Goal: Register for event/course

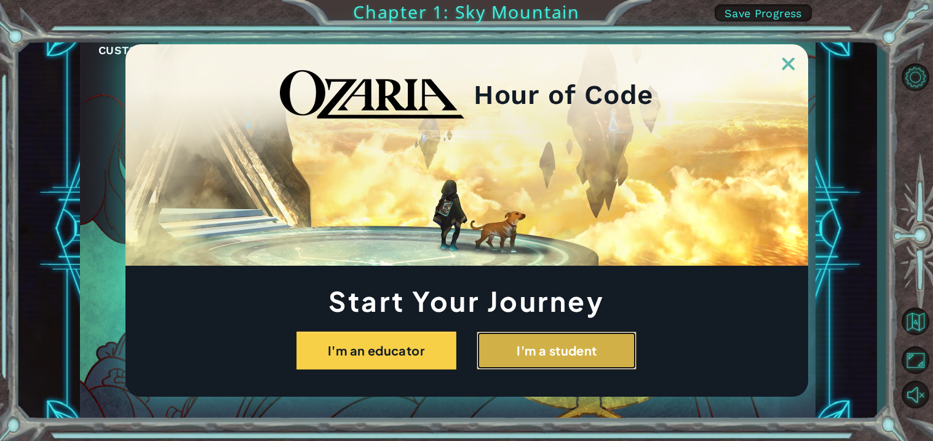
click at [525, 358] on button "I'm a student" at bounding box center [557, 351] width 160 height 38
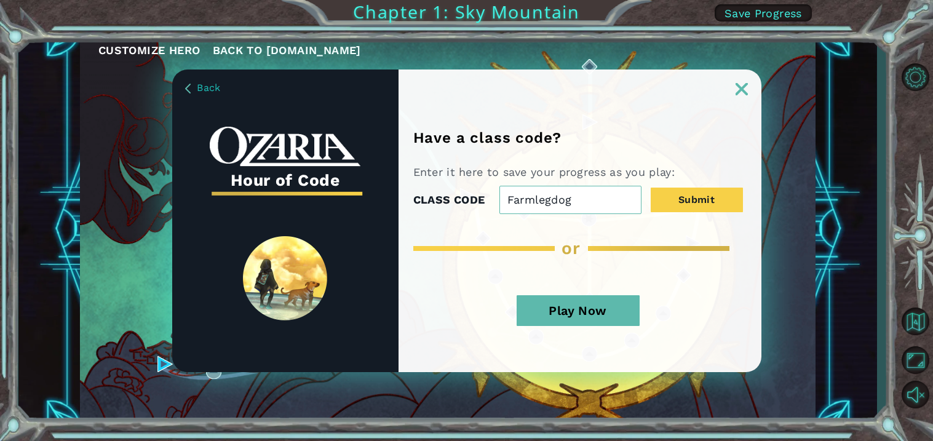
type input "Farmlegdog"
click at [651, 188] on button "Submit" at bounding box center [697, 200] width 92 height 25
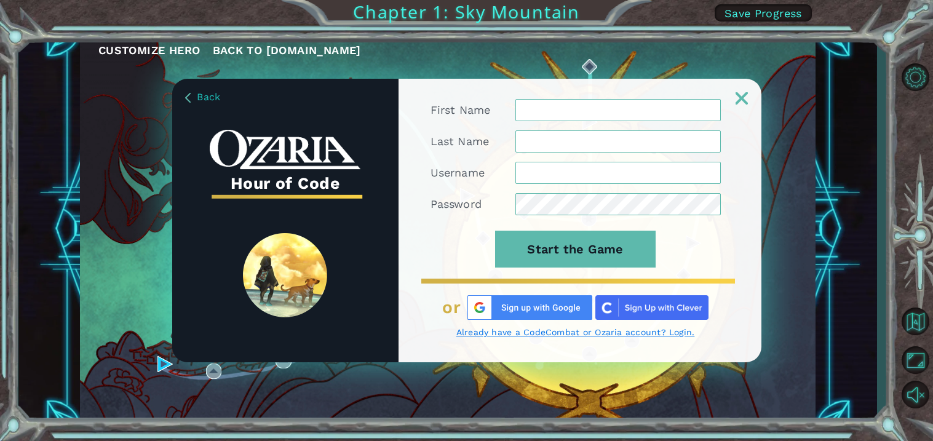
click at [520, 308] on img at bounding box center [529, 307] width 125 height 25
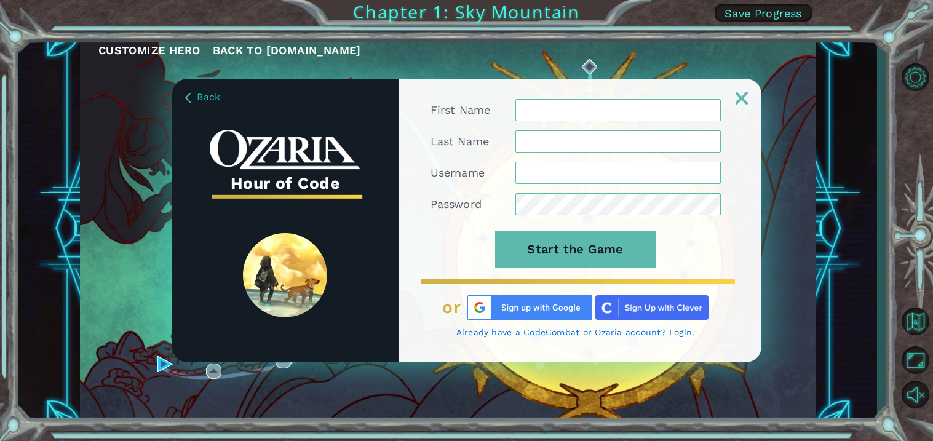
click at [520, 308] on img at bounding box center [529, 307] width 125 height 25
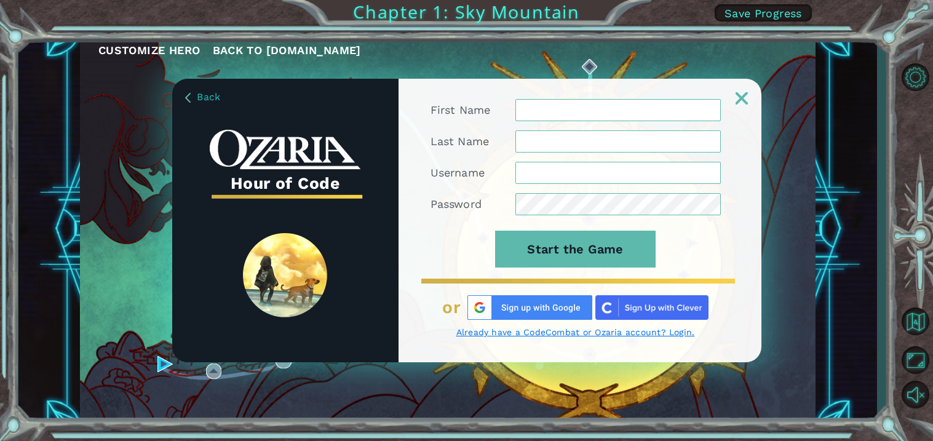
click at [520, 308] on img at bounding box center [529, 307] width 125 height 25
click at [532, 303] on img at bounding box center [529, 307] width 125 height 25
